Goal: Information Seeking & Learning: Learn about a topic

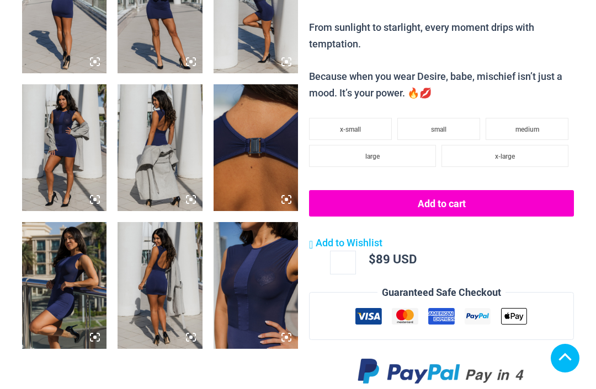
scroll to position [691, 0]
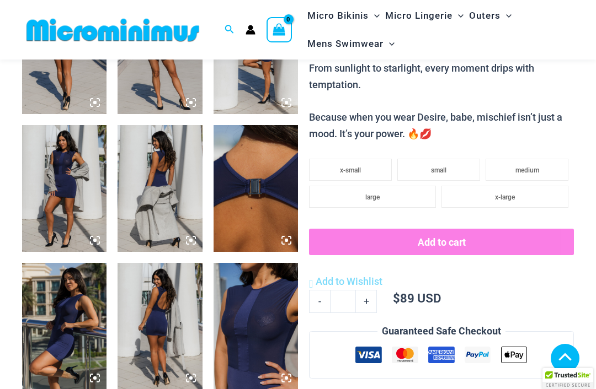
scroll to position [529, 0]
click at [77, 92] on img at bounding box center [64, 51] width 84 height 127
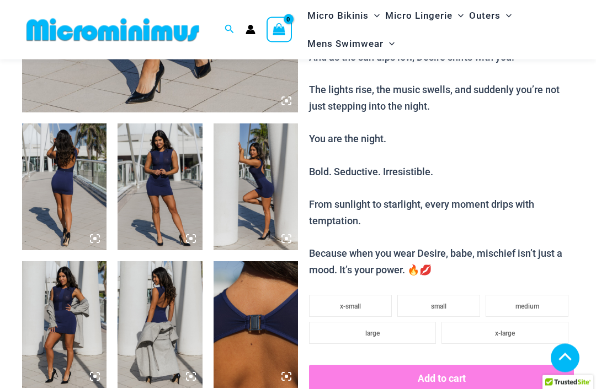
click at [73, 190] on img at bounding box center [64, 187] width 84 height 127
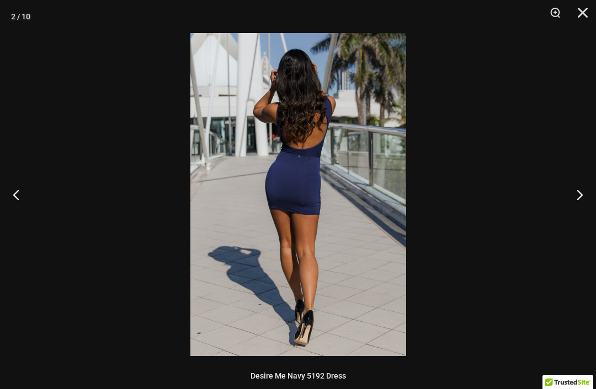
click at [557, 19] on button "Zoom" at bounding box center [551, 16] width 28 height 33
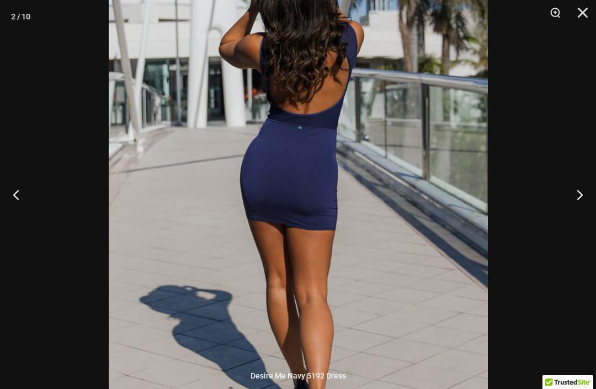
click at [589, 203] on button "Next" at bounding box center [574, 194] width 41 height 55
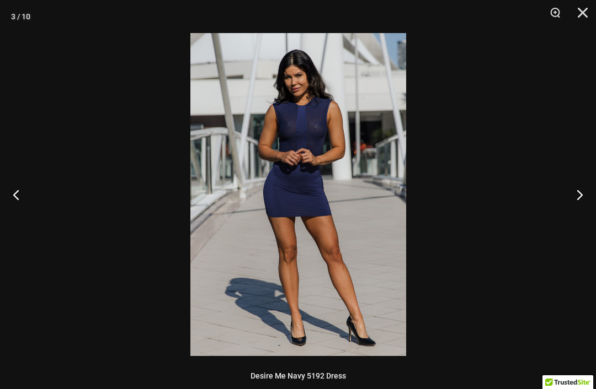
click at [554, 22] on button "Zoom" at bounding box center [551, 16] width 28 height 33
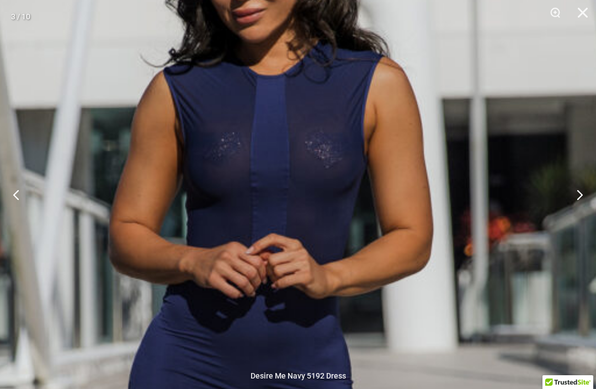
click at [585, 191] on button "Next" at bounding box center [574, 194] width 41 height 55
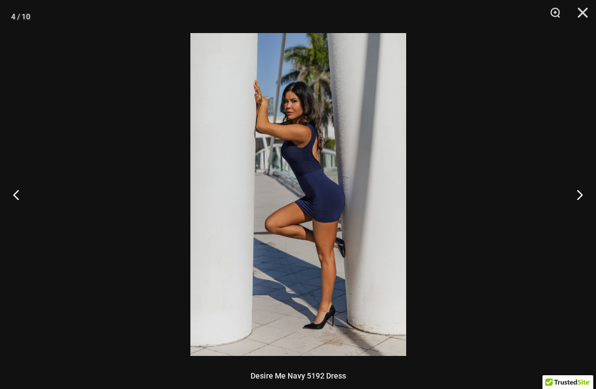
click at [579, 202] on button "Next" at bounding box center [574, 194] width 41 height 55
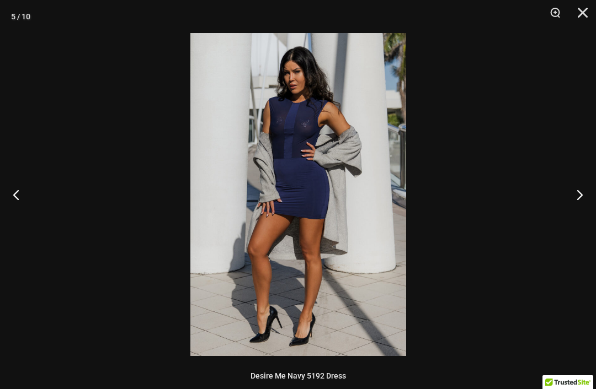
click at [554, 14] on button "Zoom" at bounding box center [551, 16] width 28 height 33
click at [590, 201] on button "Next" at bounding box center [574, 194] width 41 height 55
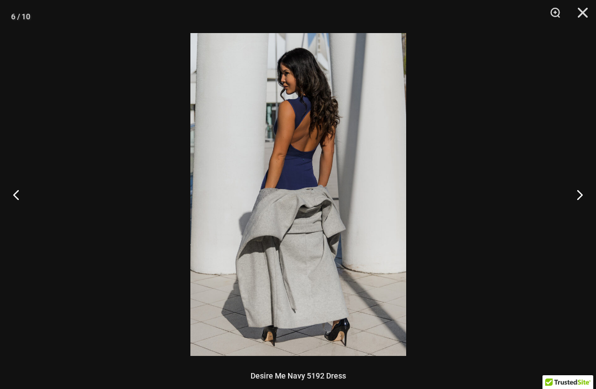
click at [585, 203] on button "Next" at bounding box center [574, 194] width 41 height 55
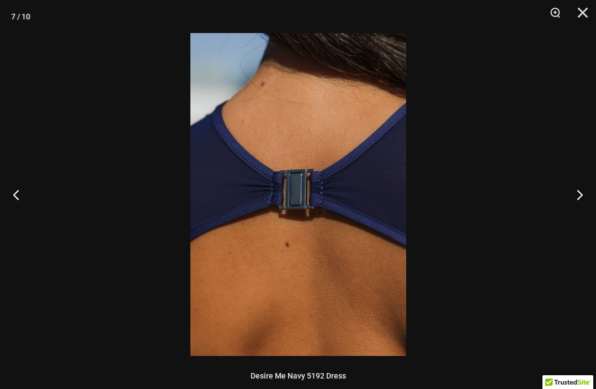
click at [586, 199] on button "Next" at bounding box center [574, 194] width 41 height 55
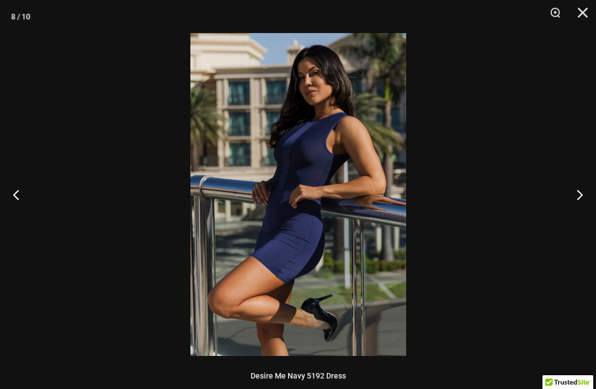
click at [557, 14] on button "Zoom" at bounding box center [551, 16] width 28 height 33
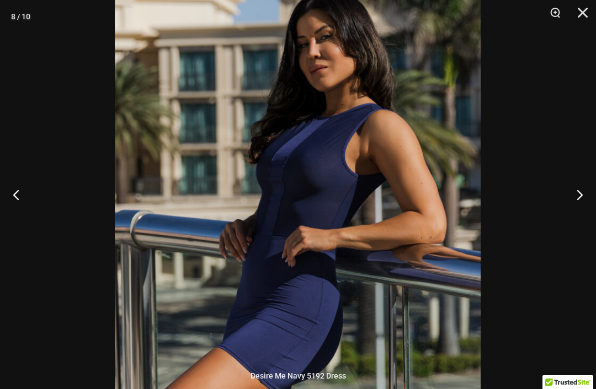
click at [574, 200] on button "Next" at bounding box center [574, 194] width 41 height 55
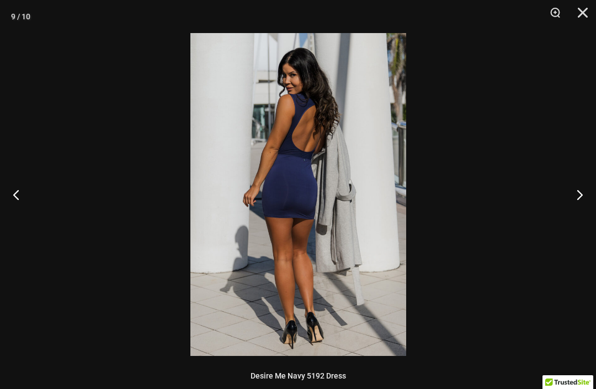
click at [559, 15] on button "Zoom" at bounding box center [551, 16] width 28 height 33
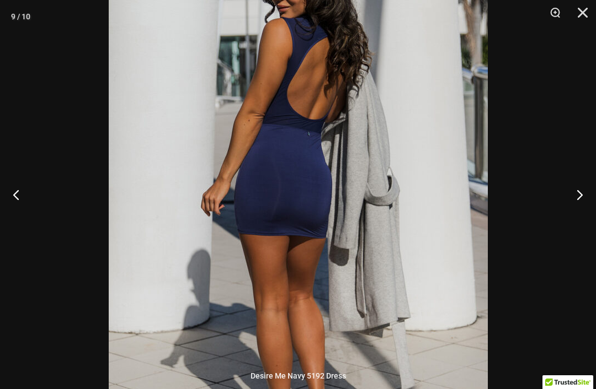
click at [573, 198] on button "Next" at bounding box center [574, 194] width 41 height 55
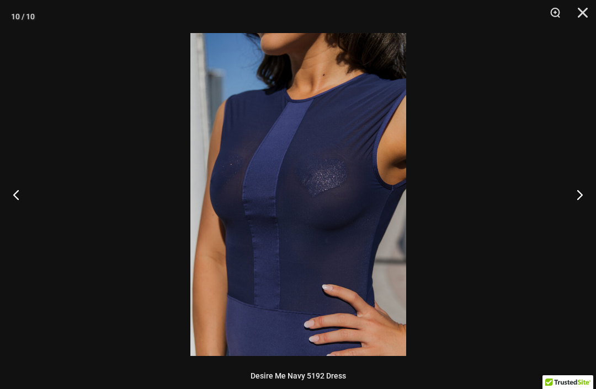
click at [588, 13] on button "Close" at bounding box center [579, 16] width 28 height 33
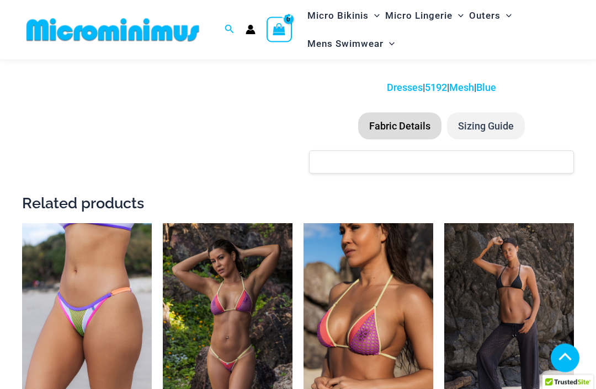
scroll to position [894, 0]
click at [303, 223] on img at bounding box center [303, 223] width 0 height 0
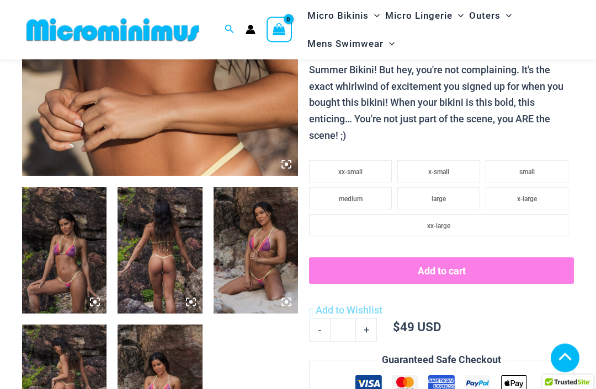
scroll to position [330, 0]
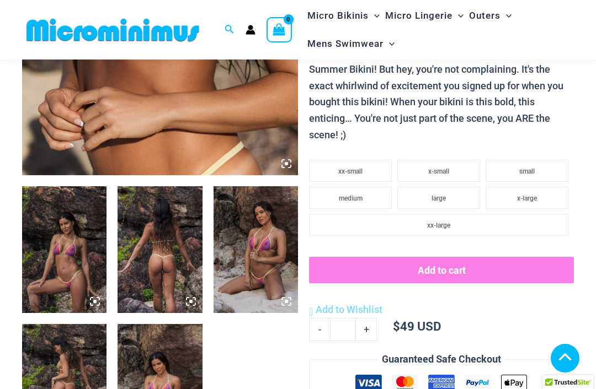
click at [77, 247] on img at bounding box center [64, 249] width 84 height 127
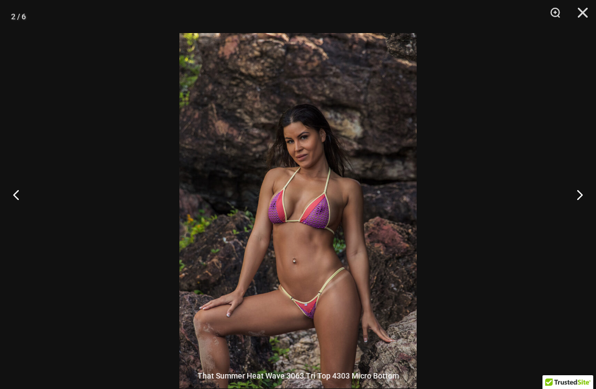
click at [557, 20] on button "Zoom" at bounding box center [551, 16] width 28 height 33
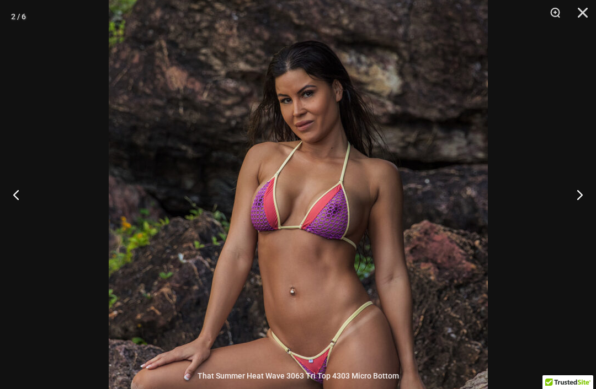
click at [579, 218] on button "Next" at bounding box center [574, 194] width 41 height 55
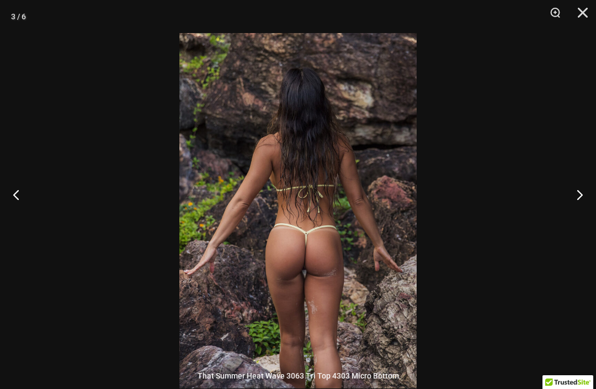
click at [551, 15] on button "Zoom" at bounding box center [551, 16] width 28 height 33
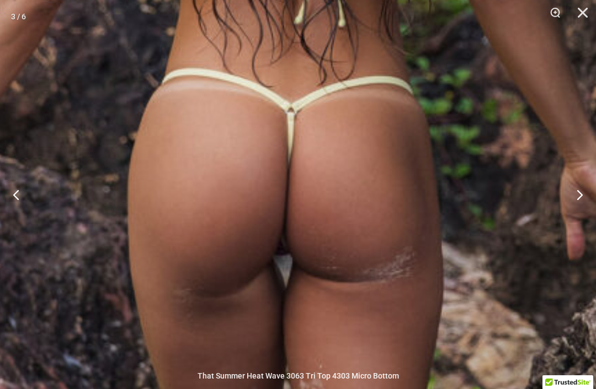
click at [577, 213] on button "Next" at bounding box center [574, 194] width 41 height 55
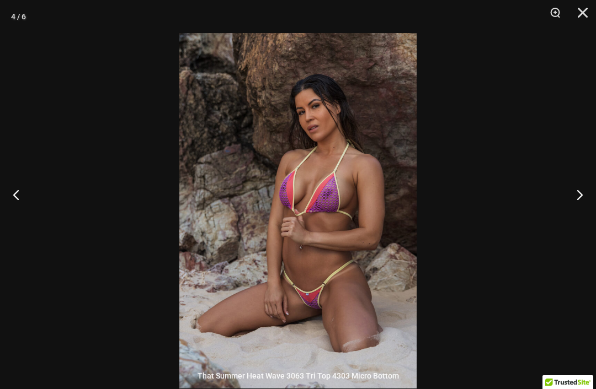
click at [553, 15] on button "Zoom" at bounding box center [551, 16] width 28 height 33
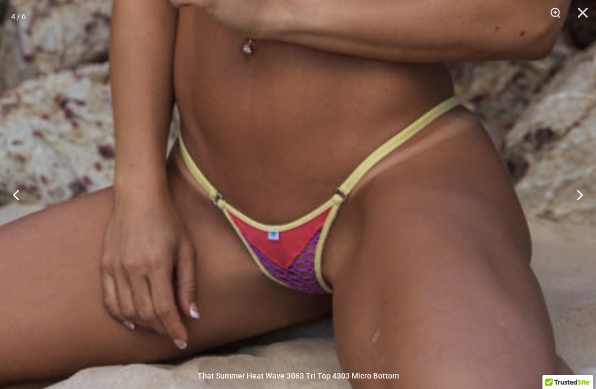
click at [572, 222] on button "Next" at bounding box center [574, 194] width 41 height 55
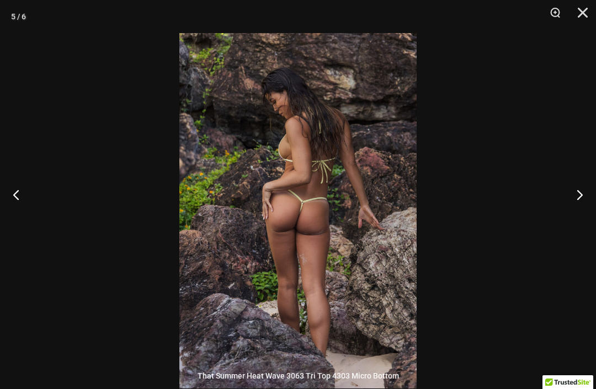
click at [553, 22] on button "Zoom" at bounding box center [551, 16] width 28 height 33
click at [584, 217] on button "Next" at bounding box center [574, 194] width 41 height 55
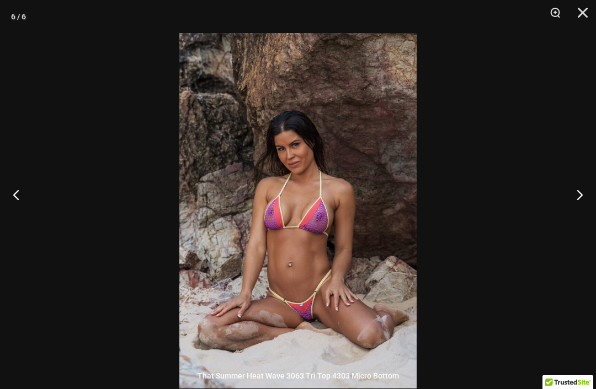
click at [590, 18] on button "Close" at bounding box center [579, 16] width 28 height 33
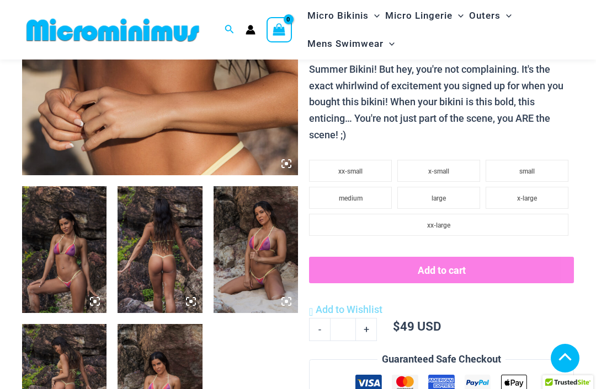
click at [184, 348] on img at bounding box center [159, 387] width 84 height 127
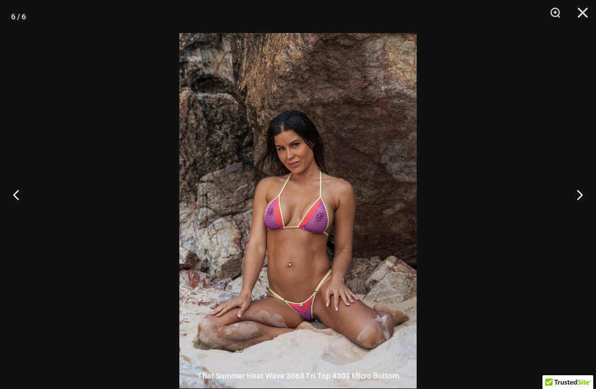
click at [553, 14] on button "Zoom" at bounding box center [551, 16] width 28 height 33
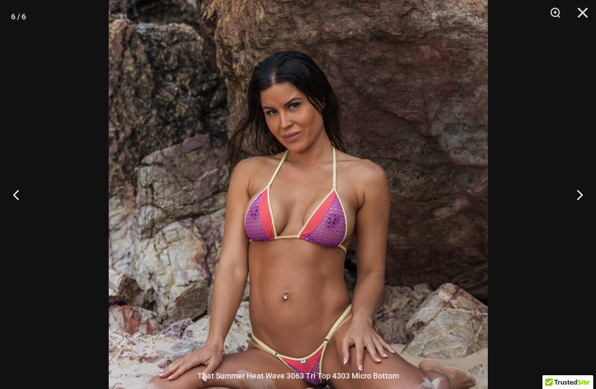
click at [578, 215] on button "Next" at bounding box center [574, 194] width 41 height 55
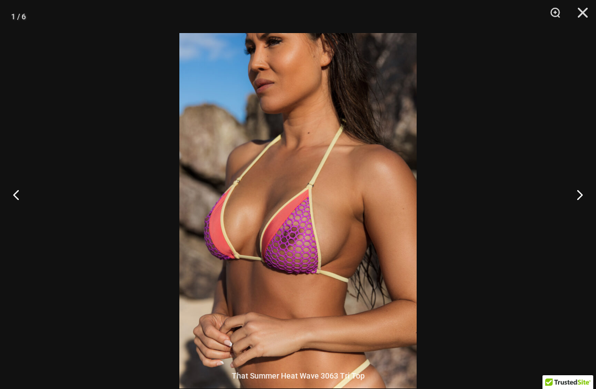
click at [579, 211] on button "Next" at bounding box center [574, 194] width 41 height 55
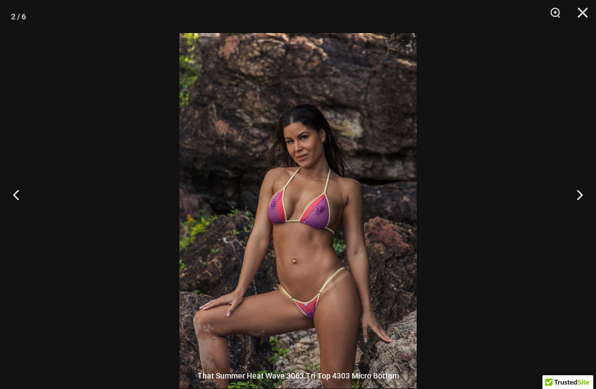
click at [579, 211] on button "Next" at bounding box center [574, 194] width 41 height 55
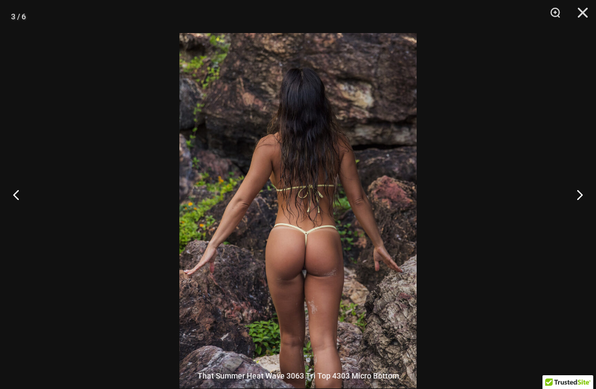
click at [577, 203] on button "Next" at bounding box center [574, 194] width 41 height 55
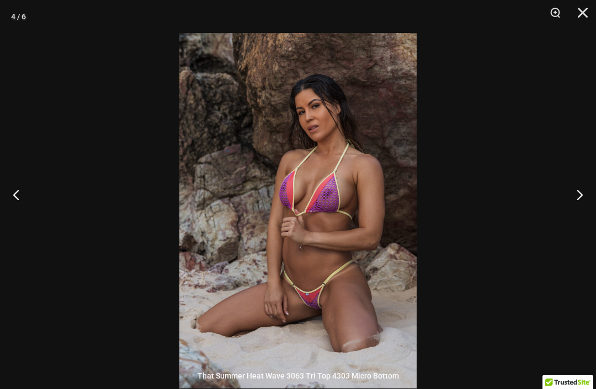
click at [576, 203] on button "Next" at bounding box center [574, 194] width 41 height 55
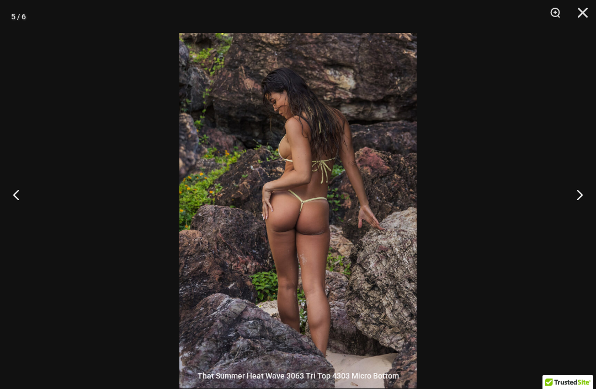
click at [575, 205] on button "Next" at bounding box center [574, 194] width 41 height 55
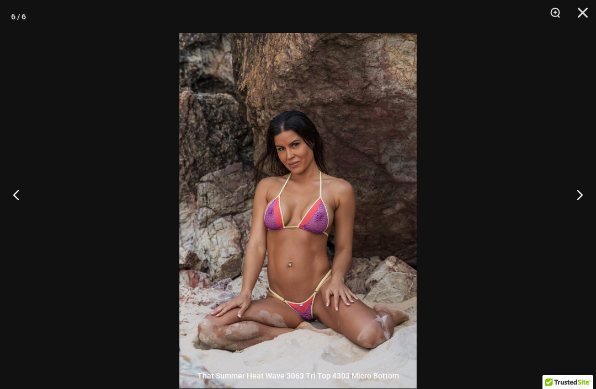
click at [588, 11] on button "Close" at bounding box center [579, 16] width 28 height 33
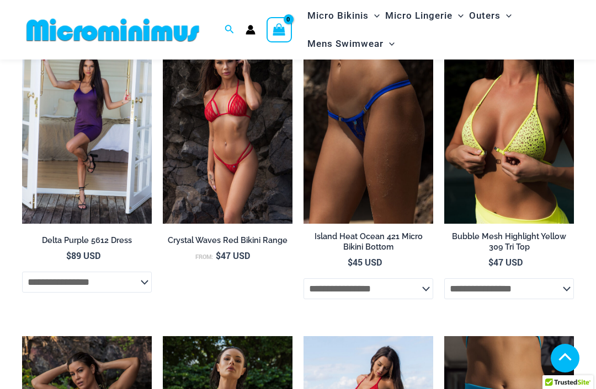
scroll to position [2250, 0]
